Goal: Task Accomplishment & Management: Use online tool/utility

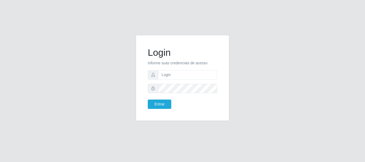
click at [193, 80] on form "Login Informe suas credenciais de acesso Entrar" at bounding box center [183, 78] width 70 height 62
click at [194, 74] on input "text" at bounding box center [187, 74] width 59 height 9
type input "Ubiratan@confglacer"
click at [148, 100] on button "Entrar" at bounding box center [160, 104] width 24 height 9
click at [163, 107] on button "Entrar" at bounding box center [160, 104] width 24 height 9
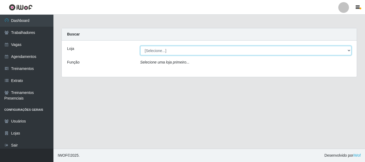
click at [350, 49] on select "[Selecione...] Glace Real Confeitaria" at bounding box center [246, 50] width 212 height 9
select select "445"
click at [140, 46] on select "[Selecione...] Glace Real Confeitaria" at bounding box center [246, 50] width 212 height 9
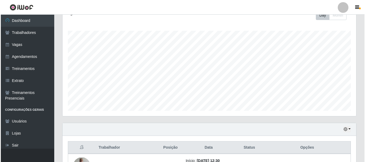
scroll to position [145, 0]
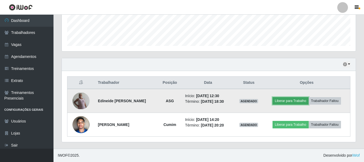
click at [293, 99] on button "Liberar para Trabalho" at bounding box center [291, 100] width 36 height 7
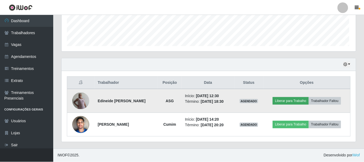
scroll to position [111, 291]
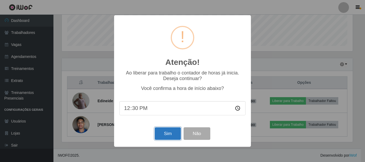
click at [171, 134] on button "Sim" at bounding box center [168, 134] width 26 height 13
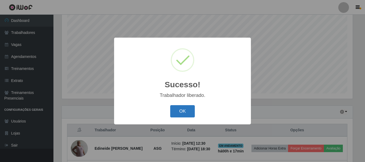
click at [187, 113] on button "OK" at bounding box center [182, 111] width 25 height 13
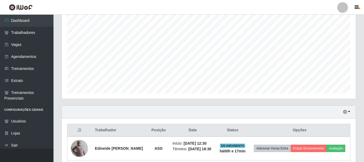
scroll to position [153, 0]
